Goal: Navigation & Orientation: Find specific page/section

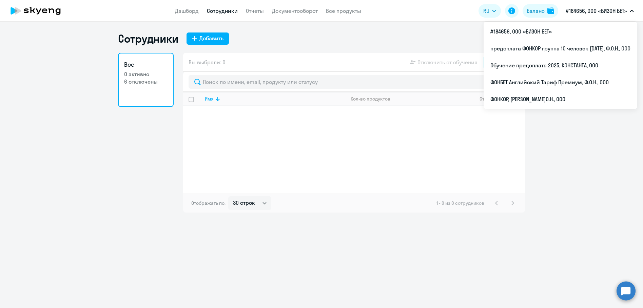
select select "30"
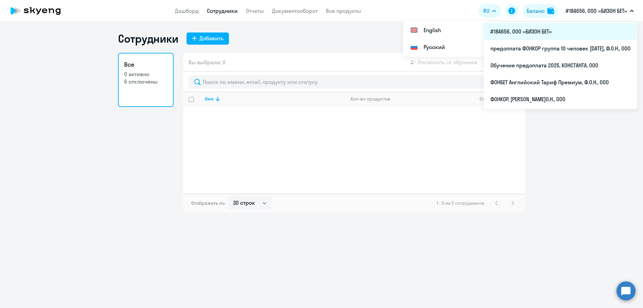
click at [523, 29] on li "#184656, ООО «БИЗОН БЕТ»" at bounding box center [560, 31] width 154 height 17
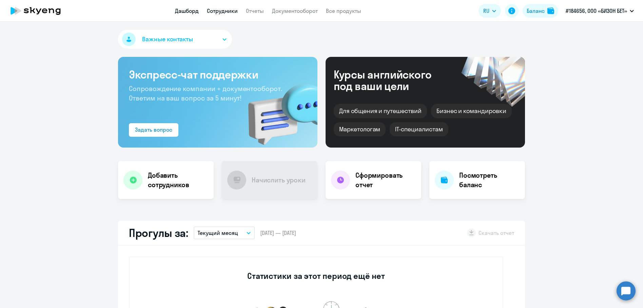
click at [212, 11] on link "Сотрудники" at bounding box center [222, 10] width 31 height 7
select select "30"
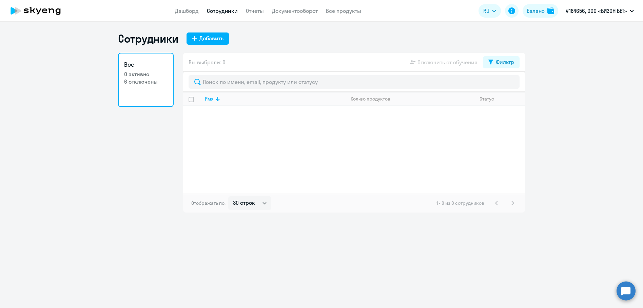
click at [217, 13] on link "Сотрудники" at bounding box center [222, 10] width 31 height 7
select select "30"
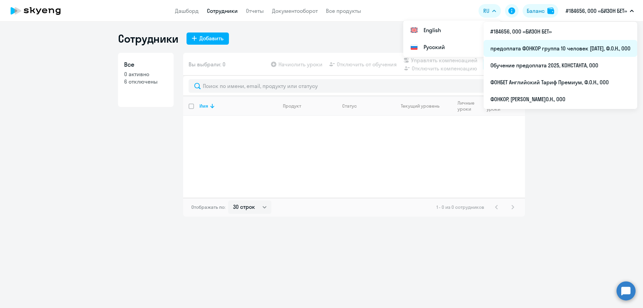
click at [511, 50] on li "предоплата ФОНКОР группа 10 человек май 2025, Ф.О.Н., ООО" at bounding box center [560, 48] width 154 height 17
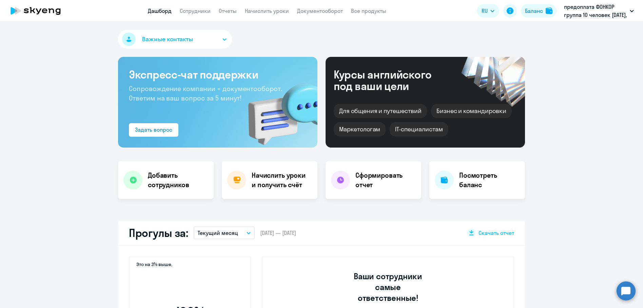
select select "30"
click at [190, 13] on link "Сотрудники" at bounding box center [195, 10] width 31 height 7
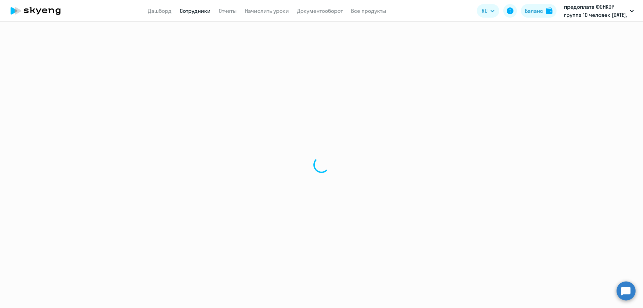
select select "30"
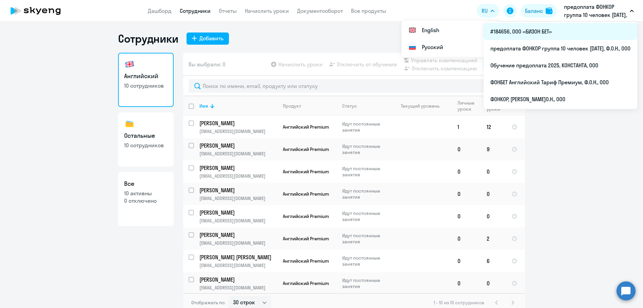
click at [531, 30] on li "#184656, ООО «БИЗОН БЕТ»" at bounding box center [560, 31] width 154 height 17
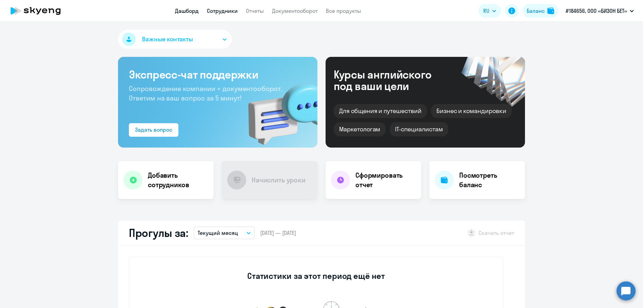
click at [228, 14] on link "Сотрудники" at bounding box center [222, 10] width 31 height 7
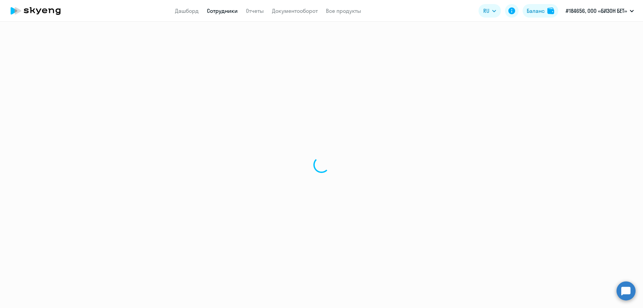
select select "30"
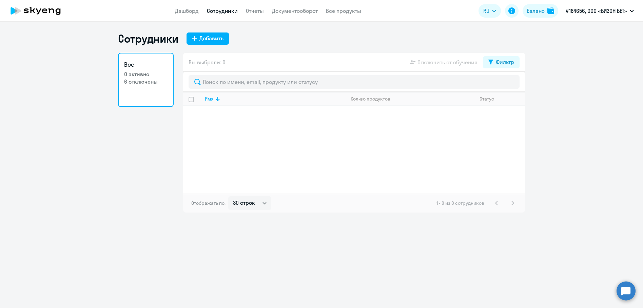
select select "30"
